Goal: Find specific page/section: Find specific page/section

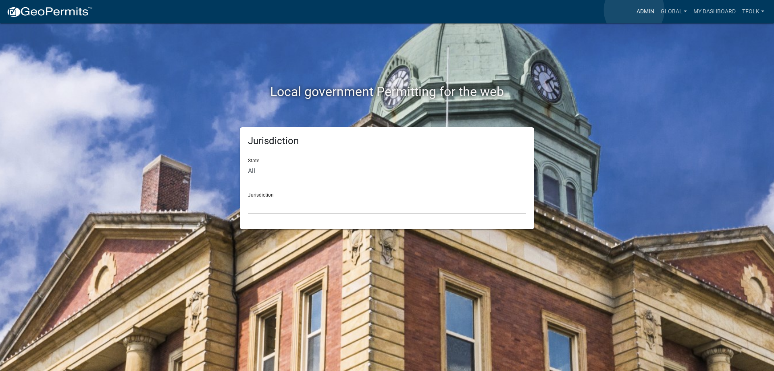
click at [634, 10] on link "Admin" at bounding box center [646, 11] width 24 height 15
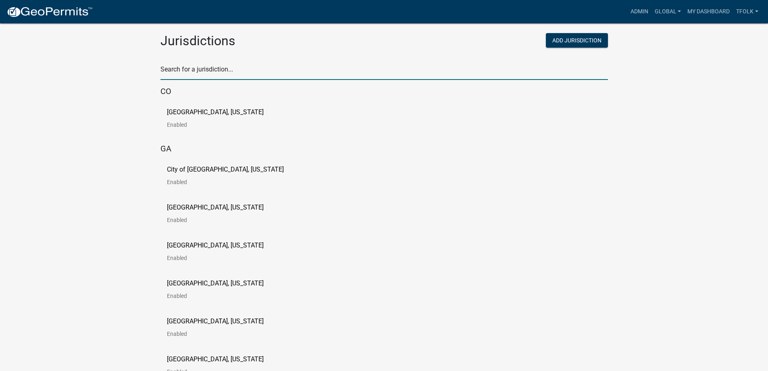
click at [287, 63] on input "text" at bounding box center [385, 71] width 448 height 17
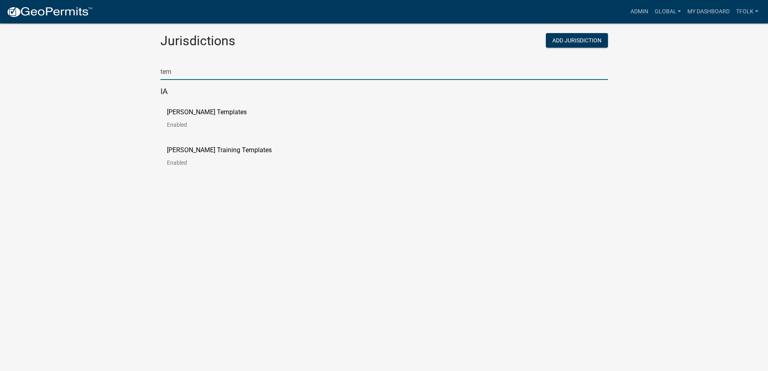
type input "tem"
click at [129, 144] on app-global-admin "Toggle drawer menu more_horiz Admin Global Users Roles Payment Processors Workf…" at bounding box center [384, 96] width 768 height 172
click at [177, 115] on p "[PERSON_NAME] Templates" at bounding box center [207, 112] width 80 height 6
